Goal: Task Accomplishment & Management: Use online tool/utility

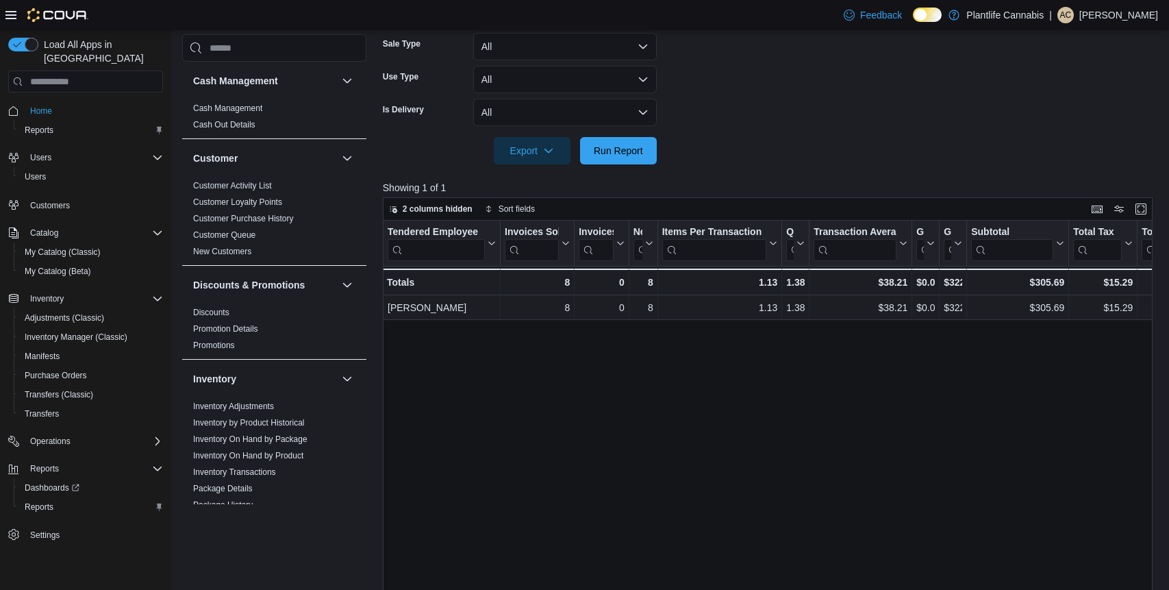
scroll to position [722, 0]
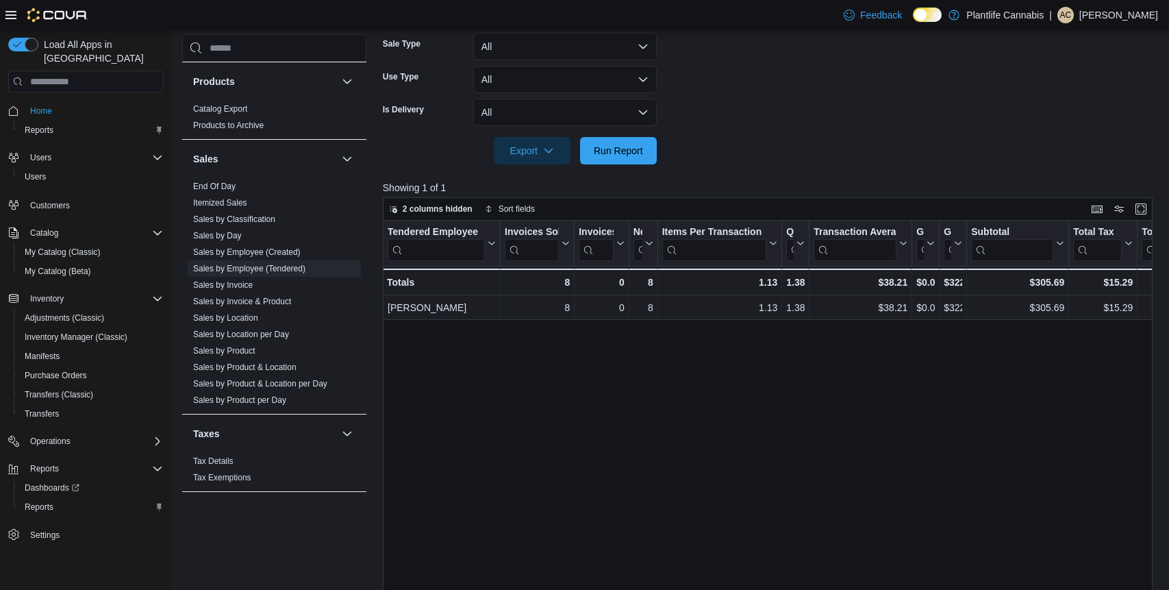
click at [664, 151] on form "Date Range [DATE] Locations [GEOGRAPHIC_DATA][PERSON_NAME] - Eagle Ridge Classi…" at bounding box center [772, 8] width 778 height 312
click at [632, 155] on span "Run Report" at bounding box center [618, 150] width 49 height 14
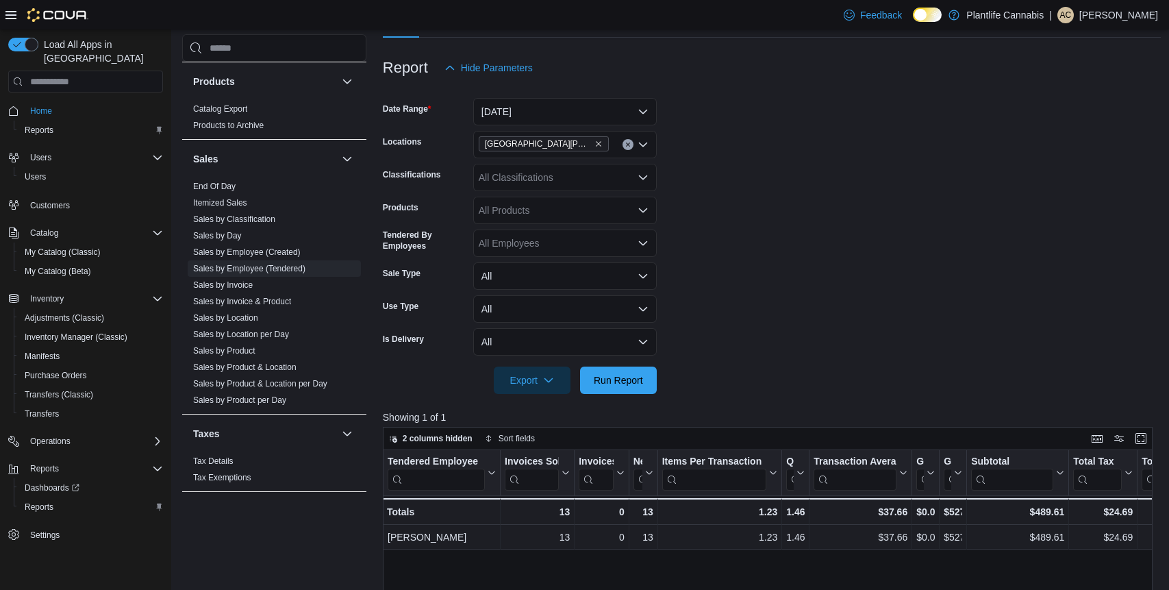
scroll to position [134, 0]
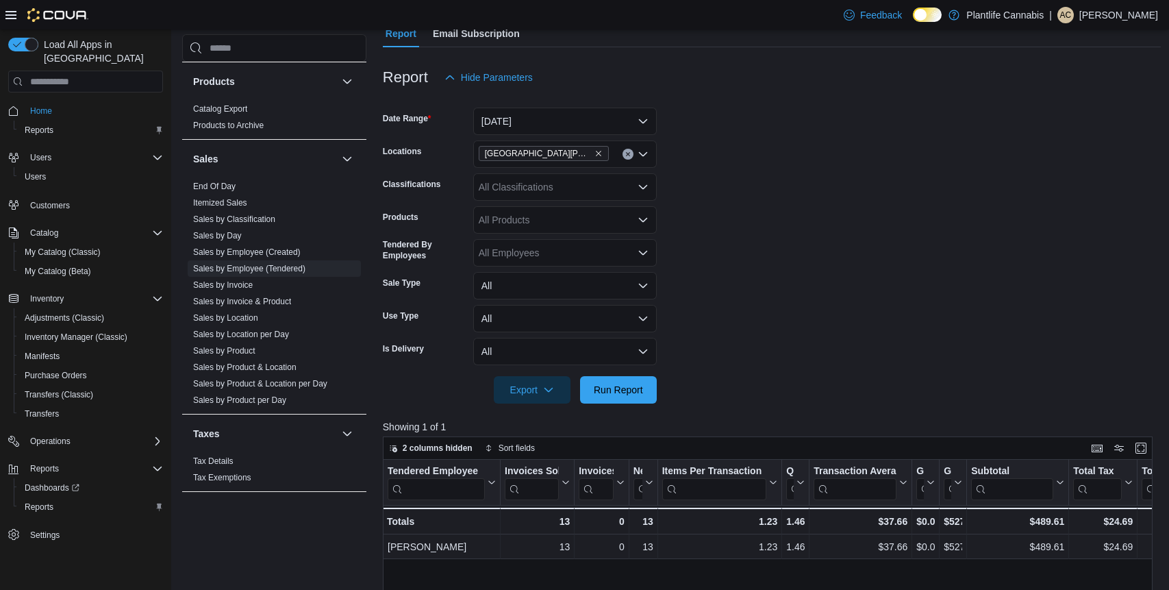
click at [623, 153] on button "Clear input" at bounding box center [628, 154] width 11 height 11
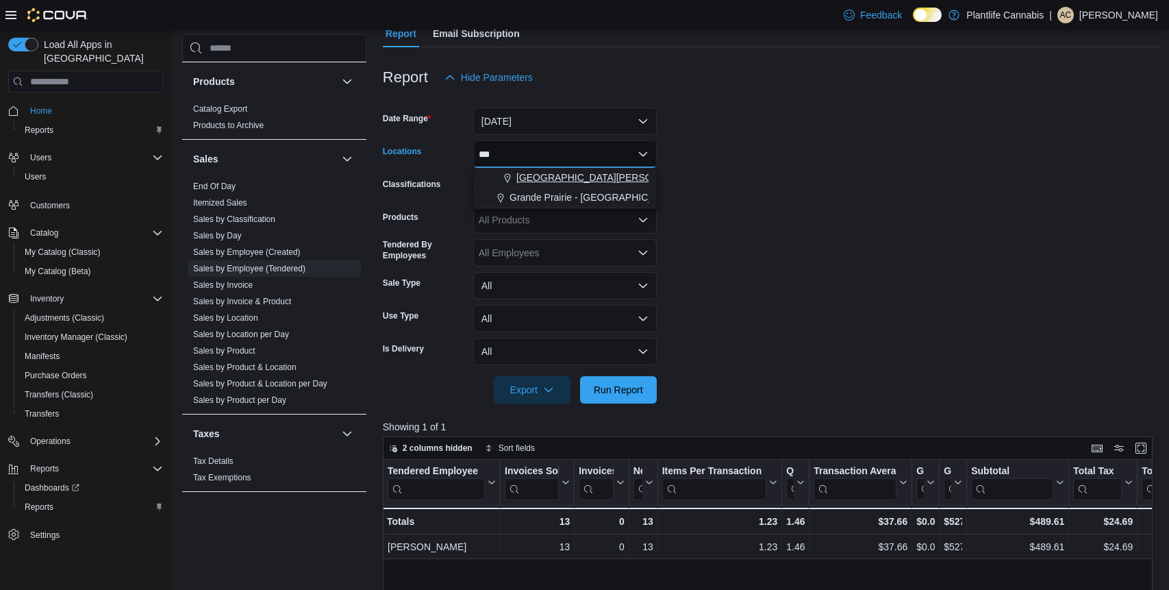
type input "***"
click at [623, 171] on span "[GEOGRAPHIC_DATA][PERSON_NAME][GEOGRAPHIC_DATA]" at bounding box center [656, 178] width 279 height 14
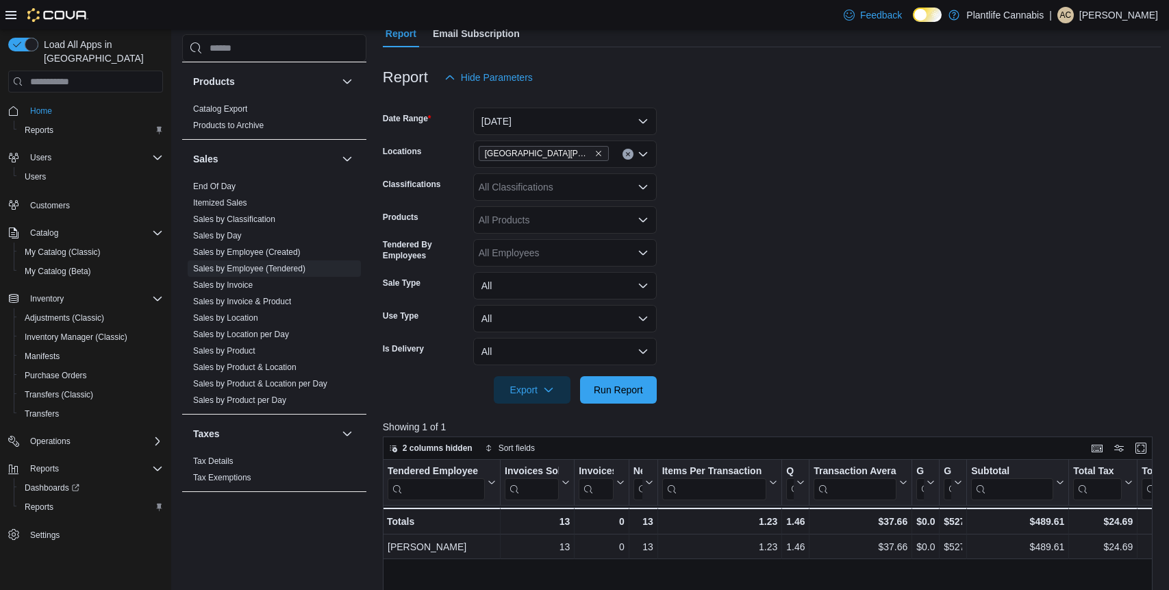
click at [869, 212] on form "Date Range [DATE] Locations [GEOGRAPHIC_DATA][PERSON_NAME] Creek Classification…" at bounding box center [772, 247] width 778 height 312
click at [647, 386] on span "Run Report" at bounding box center [618, 388] width 60 height 27
click at [618, 158] on div "[GEOGRAPHIC_DATA][PERSON_NAME][GEOGRAPHIC_DATA]" at bounding box center [565, 153] width 184 height 27
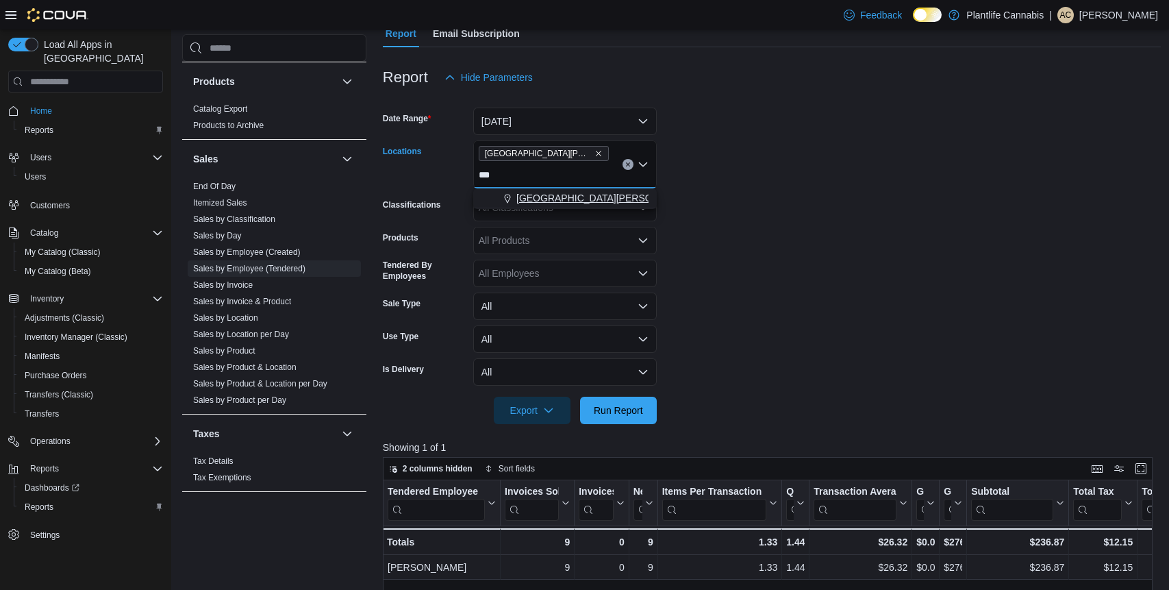
type input "***"
drag, startPoint x: 585, startPoint y: 195, endPoint x: 717, endPoint y: 203, distance: 131.8
click at [585, 195] on span "[GEOGRAPHIC_DATA][PERSON_NAME] - [GEOGRAPHIC_DATA]" at bounding box center [660, 198] width 287 height 14
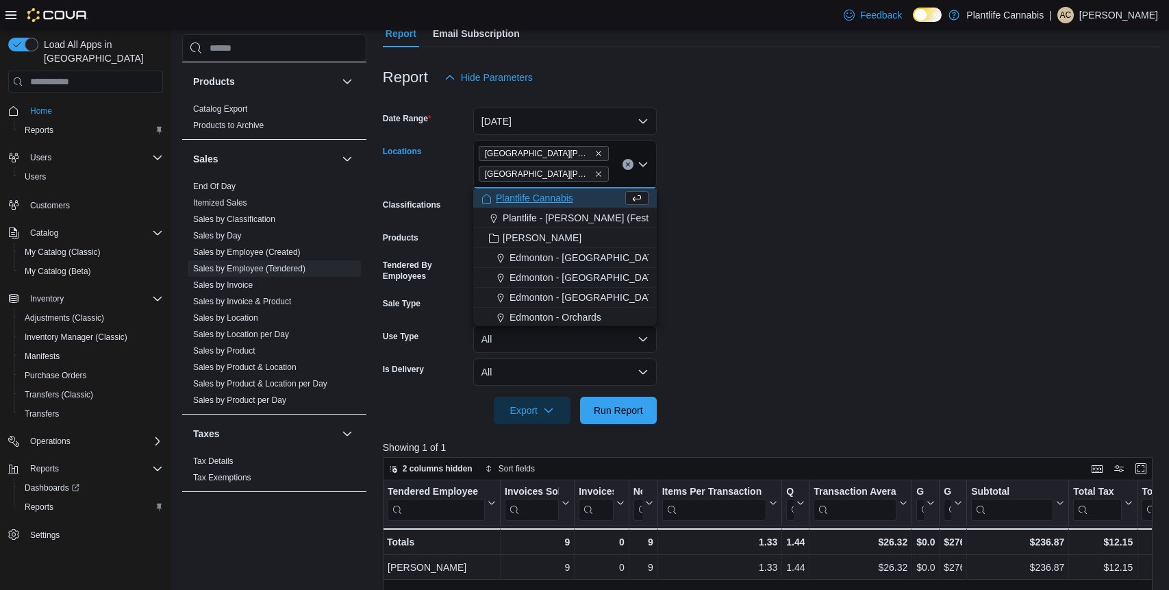
click at [837, 227] on form "Date Range [DATE] Locations [GEOGRAPHIC_DATA][PERSON_NAME] - [GEOGRAPHIC_DATA] …" at bounding box center [772, 257] width 778 height 333
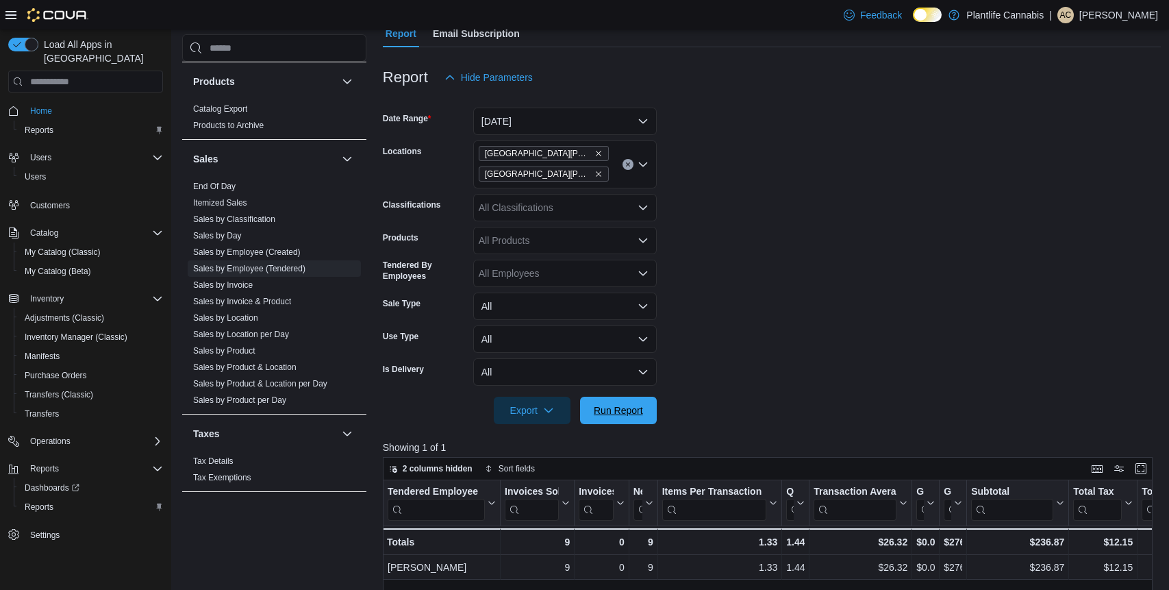
drag, startPoint x: 635, startPoint y: 405, endPoint x: 607, endPoint y: 217, distance: 189.8
click at [634, 406] on span "Run Report" at bounding box center [618, 410] width 49 height 14
click at [601, 172] on icon "Remove Fort McMurray - Stoney Creek from selection in this group" at bounding box center [599, 174] width 8 height 8
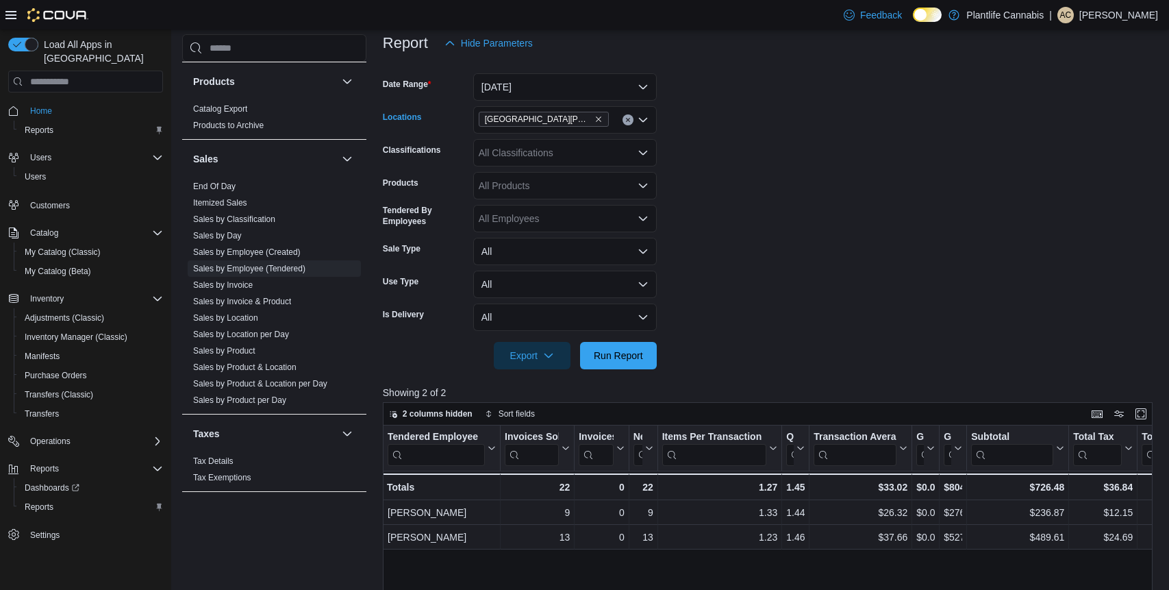
scroll to position [196, 0]
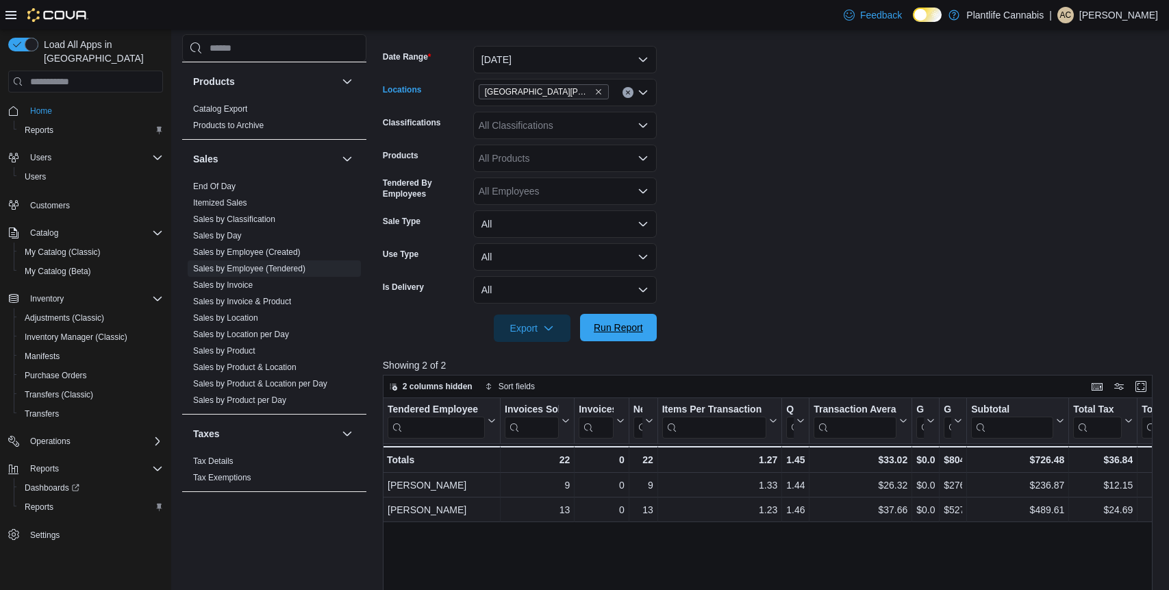
click at [628, 336] on span "Run Report" at bounding box center [618, 327] width 60 height 27
